Goal: Transaction & Acquisition: Purchase product/service

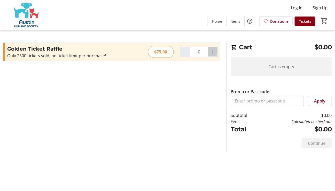
click at [216, 49] on mat-icon "Increment by one" at bounding box center [213, 52] width 6 height 6
type input "1"
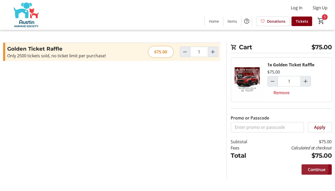
click at [319, 167] on span "Continue" at bounding box center [317, 170] width 18 height 6
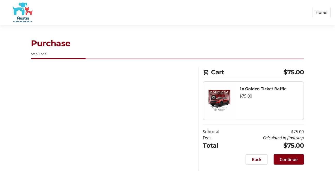
select select "US"
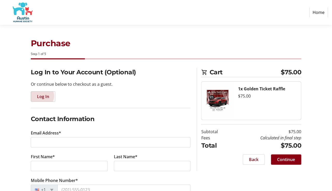
click at [41, 94] on span "Log In" at bounding box center [43, 97] width 12 height 6
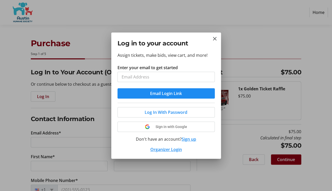
click at [127, 80] on input "Enter your email to get started" at bounding box center [165, 77] width 97 height 10
type input "[EMAIL_ADDRESS][DOMAIN_NAME]"
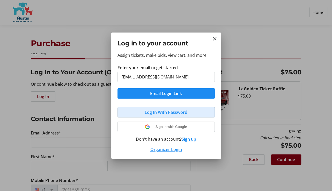
click at [167, 109] on span "Log In With Password" at bounding box center [166, 112] width 43 height 6
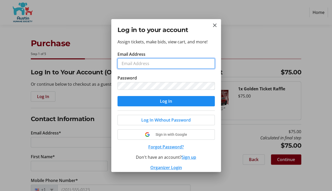
click at [142, 67] on input "Email Address" at bounding box center [165, 63] width 97 height 10
type input "[EMAIL_ADDRESS][DOMAIN_NAME]"
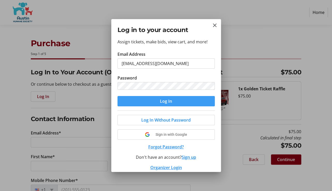
click at [169, 98] on span "Log In" at bounding box center [166, 101] width 12 height 6
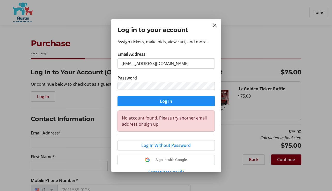
click at [184, 180] on button "Sign up" at bounding box center [189, 183] width 14 height 6
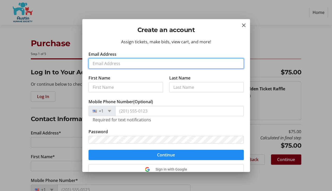
click at [132, 58] on input "Email Address" at bounding box center [165, 63] width 155 height 10
type input "[EMAIL_ADDRESS][DOMAIN_NAME]"
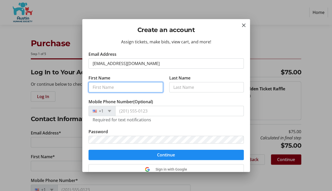
type input "Shiouling"
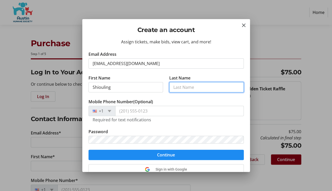
type input "[PERSON_NAME]"
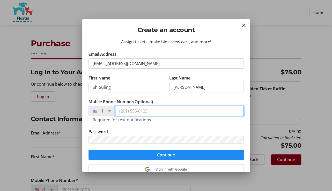
type input "[PHONE_NUMBER]"
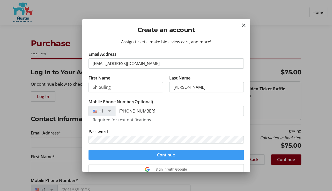
click at [169, 152] on span "Continue" at bounding box center [166, 155] width 18 height 6
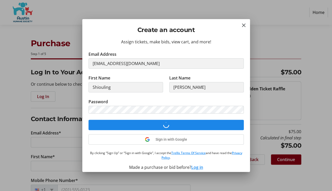
select select "US"
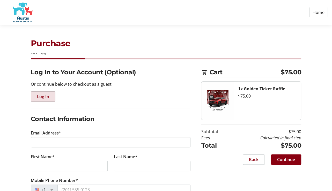
type input "[EMAIL_ADDRESS][DOMAIN_NAME]"
type input "Shiouling"
type input "[PERSON_NAME]"
type input "[PHONE_NUMBER]"
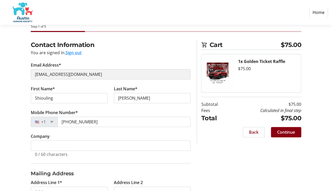
scroll to position [28, 0]
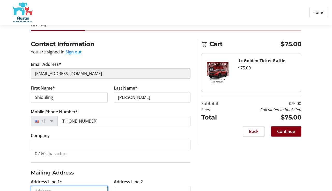
click at [67, 186] on input "Address Line 1*" at bounding box center [69, 191] width 77 height 10
type input "[STREET_ADDRESS]"
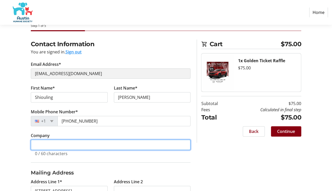
type input "xxx-xx-xxxx"
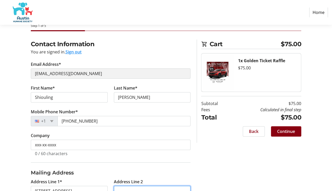
type input "Unit 27"
type input "[GEOGRAPHIC_DATA]"
select select "[GEOGRAPHIC_DATA]"
type input "78645"
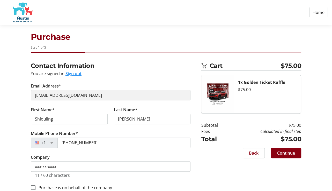
scroll to position [0, 0]
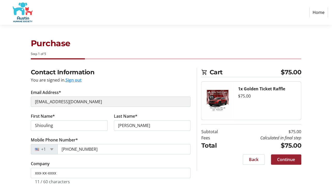
click at [290, 157] on span "Continue" at bounding box center [286, 160] width 18 height 6
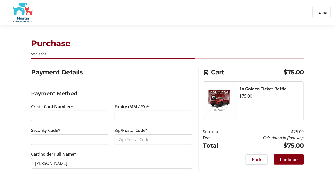
click at [89, 111] on div at bounding box center [70, 116] width 78 height 10
click at [152, 135] on input "Zip/Postal Code*" at bounding box center [154, 140] width 78 height 10
type input "78645"
click at [164, 159] on div "Purchase Step 3 of 5 Cart $75.00 1x Golden Ticket Raffle $75.00 Subtotal $75.00…" at bounding box center [167, 109] width 335 height 168
click at [291, 157] on span "Continue" at bounding box center [289, 160] width 18 height 6
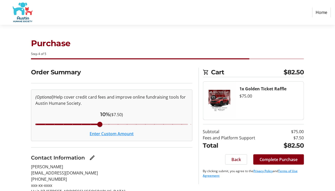
click at [121, 131] on button "Enter Custom Amount" at bounding box center [112, 134] width 44 height 6
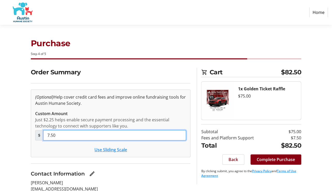
click at [48, 130] on input "7.50" at bounding box center [114, 135] width 143 height 10
type input "0"
click at [48, 130] on input "0" at bounding box center [114, 135] width 143 height 10
type input "2"
type input "3"
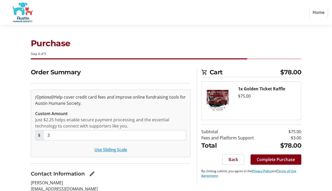
click at [65, 147] on div "Use Sliding Scale" at bounding box center [110, 150] width 151 height 6
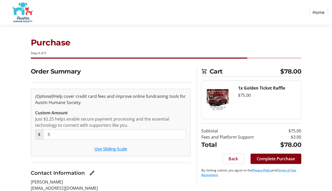
scroll to position [1, 0]
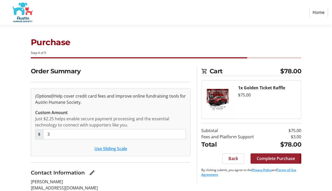
click at [285, 156] on span "Complete Purchase" at bounding box center [275, 159] width 38 height 6
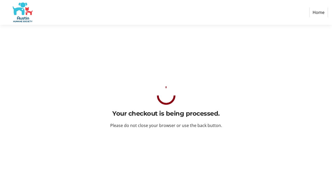
scroll to position [0, 0]
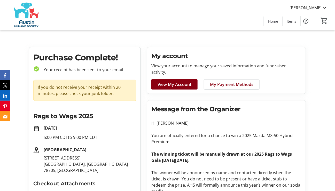
click at [224, 81] on span "My Payment Methods" at bounding box center [231, 84] width 43 height 6
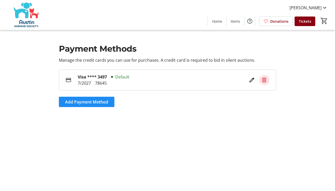
click at [267, 77] on mat-icon at bounding box center [265, 80] width 6 height 6
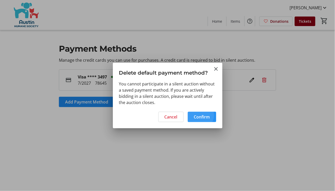
click at [205, 114] on span "Confirm" at bounding box center [202, 117] width 16 height 6
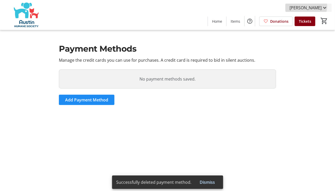
click at [317, 6] on span "[PERSON_NAME]" at bounding box center [306, 8] width 32 height 6
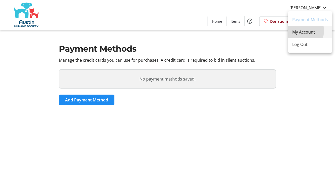
click at [312, 31] on span "My Account" at bounding box center [311, 32] width 36 height 6
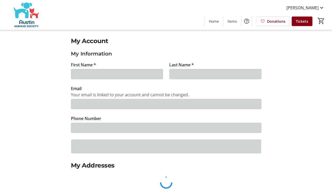
type input "Shiouling"
type input "[PERSON_NAME]"
type input "[EMAIL_ADDRESS][DOMAIN_NAME]"
type input "[PHONE_NUMBER]"
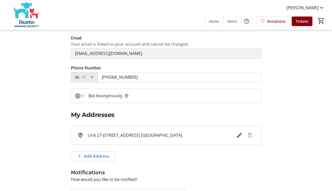
scroll to position [70, 0]
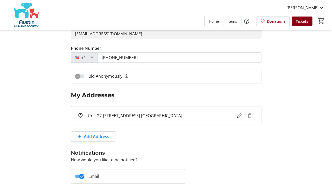
click at [307, 21] on span "Tickets" at bounding box center [302, 21] width 12 height 5
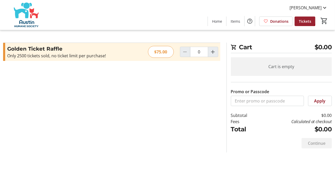
click at [311, 20] on span "Tickets" at bounding box center [305, 21] width 12 height 5
click at [315, 7] on span "[PERSON_NAME]" at bounding box center [306, 8] width 32 height 6
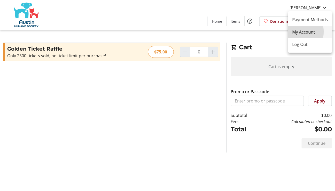
click at [312, 32] on span "My Account" at bounding box center [311, 32] width 36 height 6
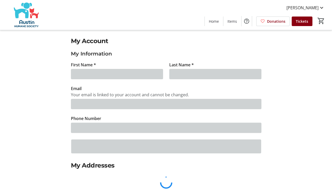
type input "Shiouling"
type input "[PERSON_NAME]"
type input "[EMAIL_ADDRESS][DOMAIN_NAME]"
type input "[PHONE_NUMBER]"
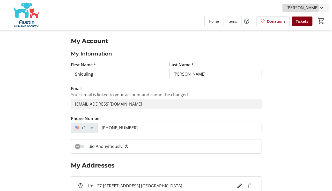
click at [306, 6] on span "[PERSON_NAME]" at bounding box center [302, 8] width 32 height 6
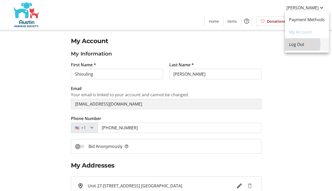
click at [305, 44] on span "Log Out" at bounding box center [307, 44] width 36 height 6
